Goal: Check status: Check status

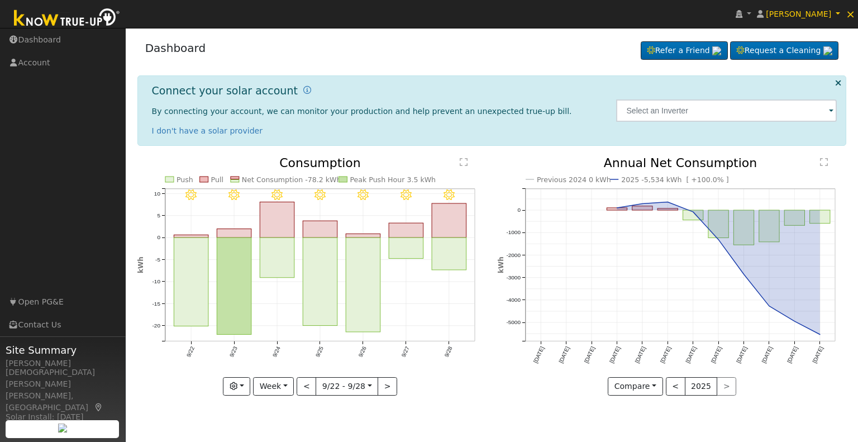
click at [829, 109] on span at bounding box center [831, 111] width 4 height 13
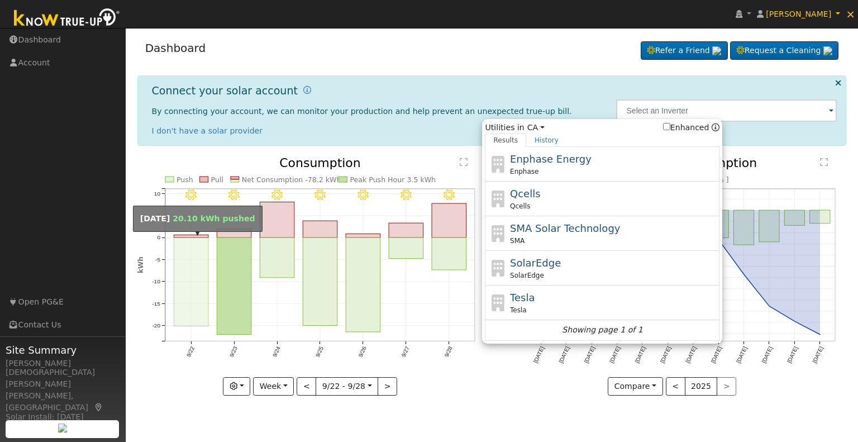
click at [190, 271] on rect "onclick=""" at bounding box center [191, 282] width 35 height 88
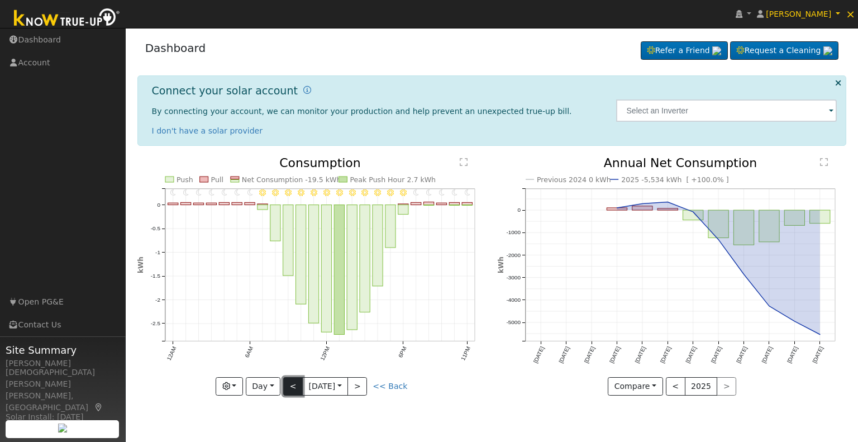
click at [292, 383] on button "<" at bounding box center [293, 386] width 20 height 19
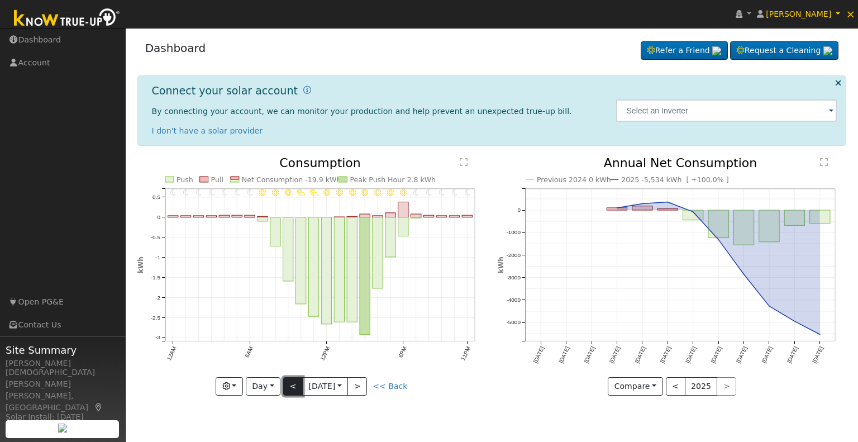
click at [292, 383] on button "<" at bounding box center [293, 386] width 20 height 19
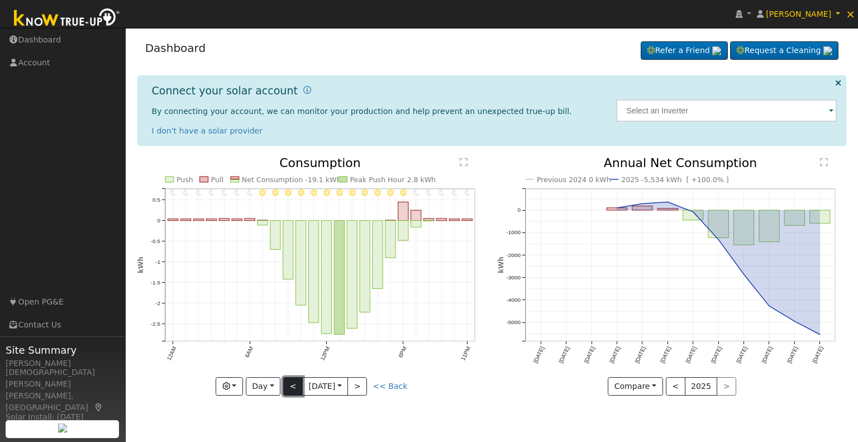
click at [292, 381] on button "<" at bounding box center [293, 386] width 20 height 19
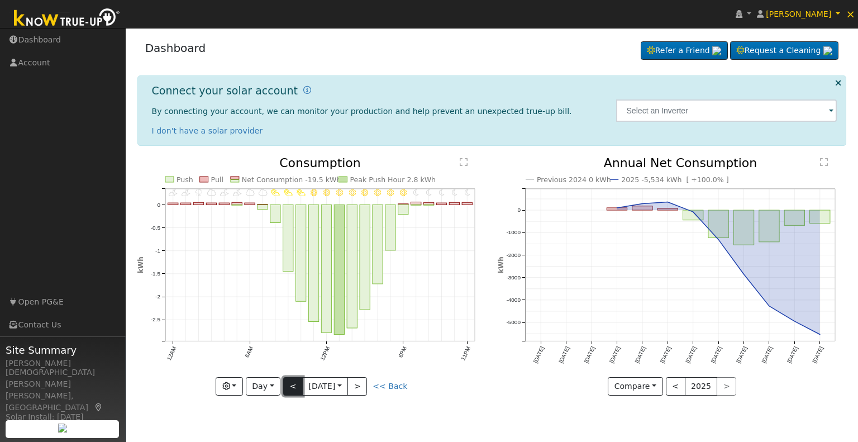
click at [300, 388] on button "<" at bounding box center [293, 386] width 20 height 19
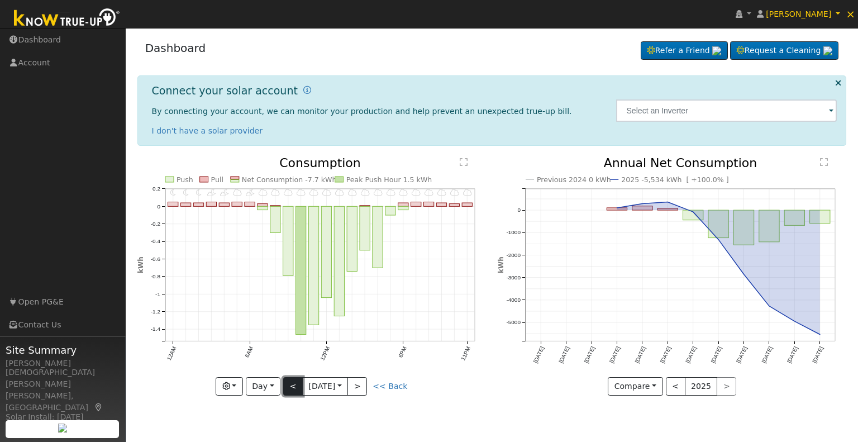
click at [295, 385] on button "<" at bounding box center [293, 386] width 20 height 19
type input "[DATE]"
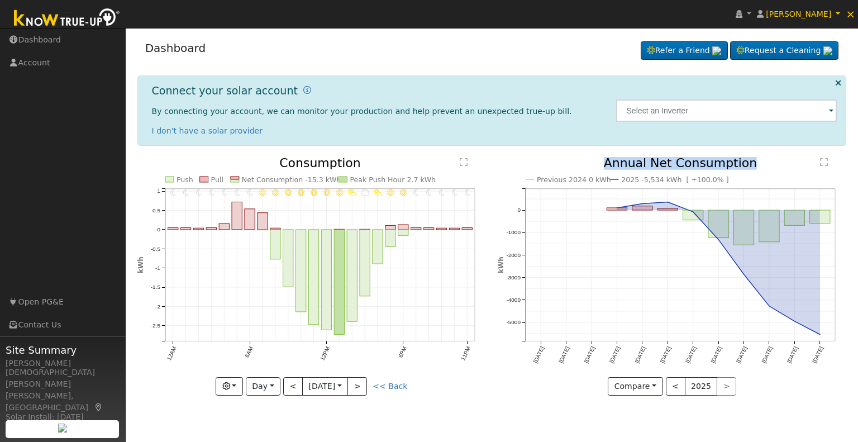
drag, startPoint x: 614, startPoint y: 160, endPoint x: 765, endPoint y: 165, distance: 150.9
click at [765, 165] on icon "Previous 2024 0 kWh 2025 -5,534 kWh [ +100.0% ] [DATE] Oct '[DATE] Dec '[DATE] …" at bounding box center [672, 273] width 349 height 233
click at [838, 79] on icon at bounding box center [838, 83] width 6 height 8
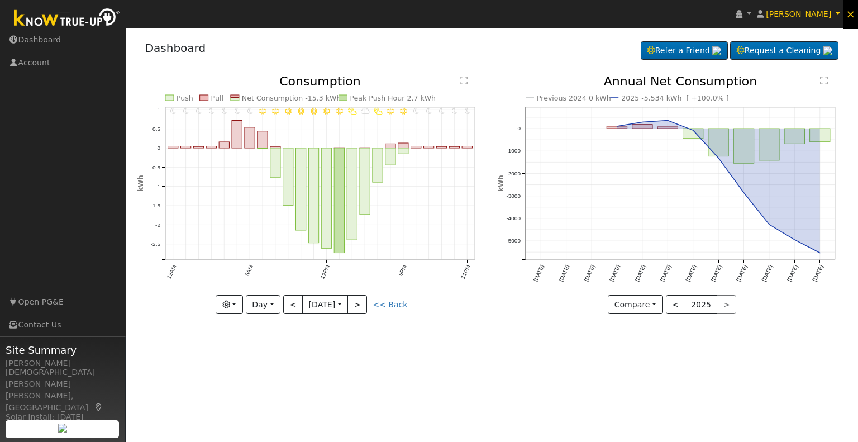
click at [850, 14] on span "×" at bounding box center [850, 13] width 9 height 13
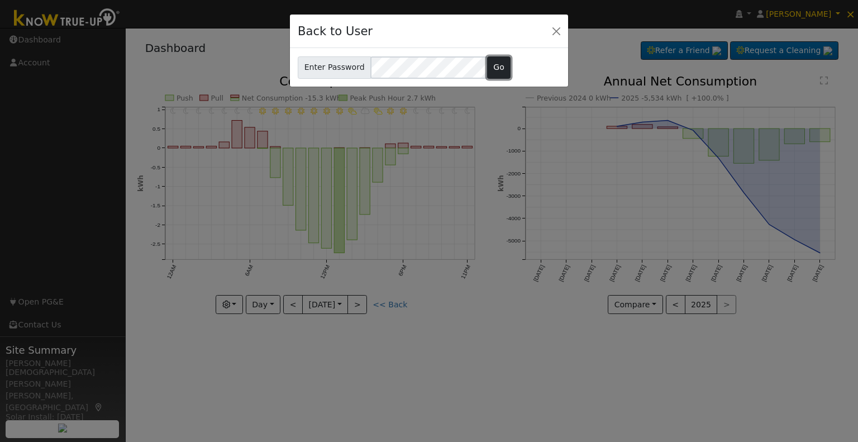
click at [488, 63] on button "Go" at bounding box center [499, 67] width 24 height 22
